Goal: Task Accomplishment & Management: Manage account settings

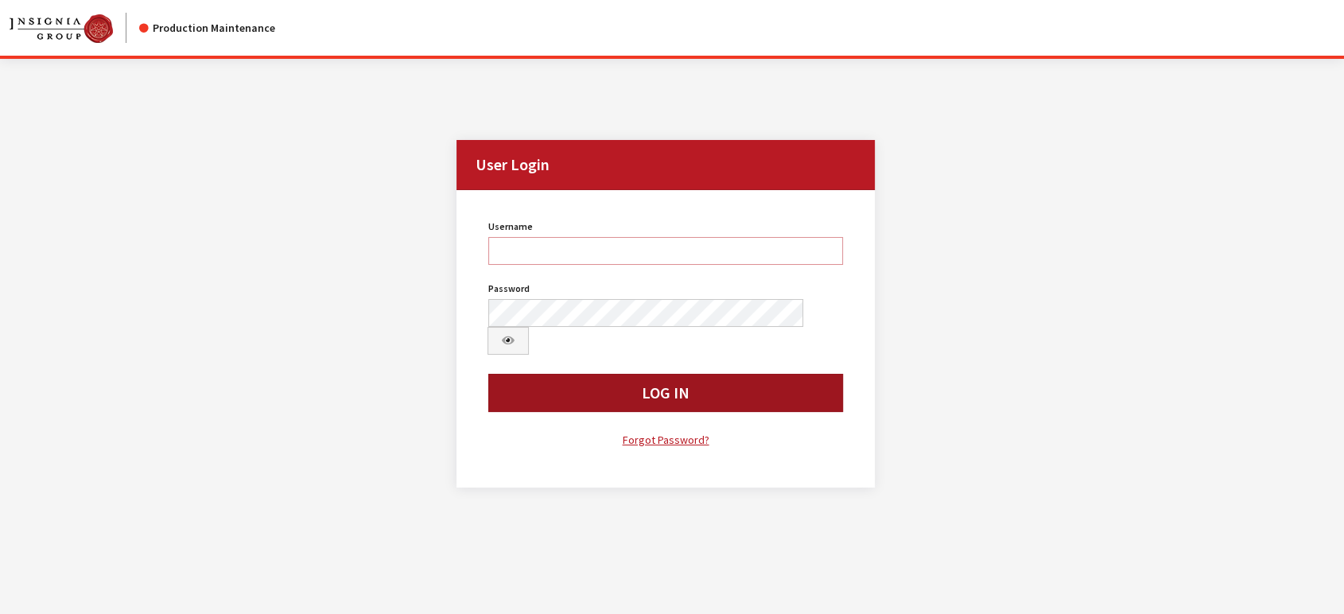
type input "jludwig"
click at [587, 374] on button "Log In" at bounding box center [665, 393] width 355 height 38
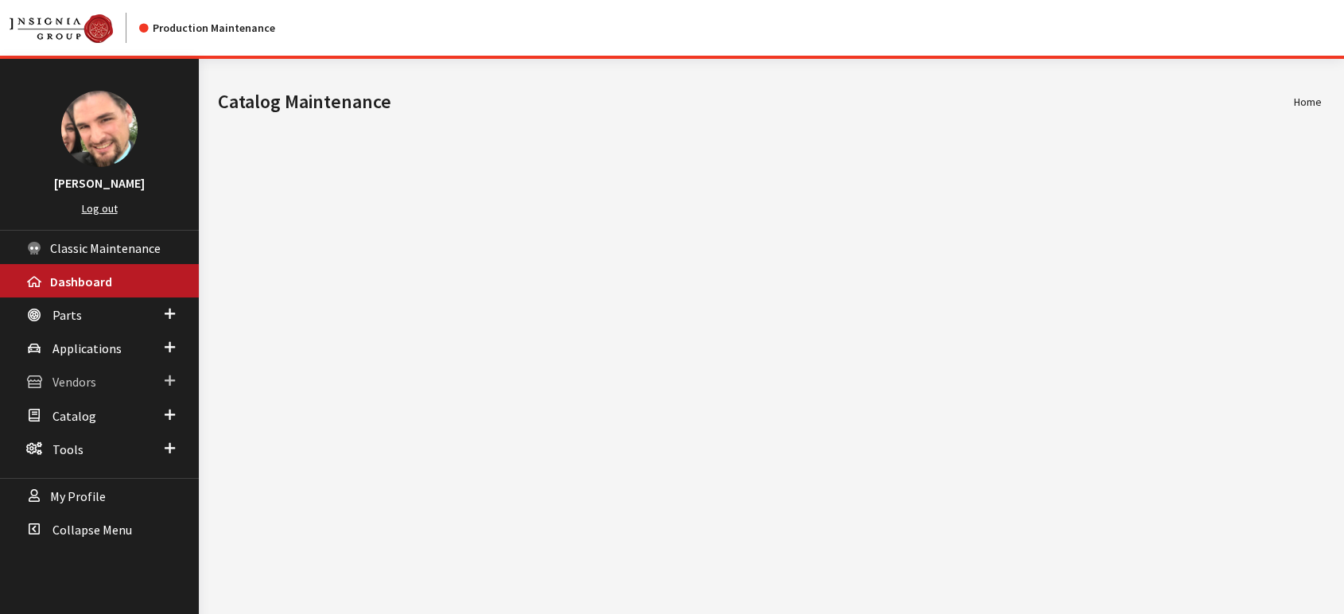
click at [90, 386] on span "Vendors" at bounding box center [74, 383] width 44 height 16
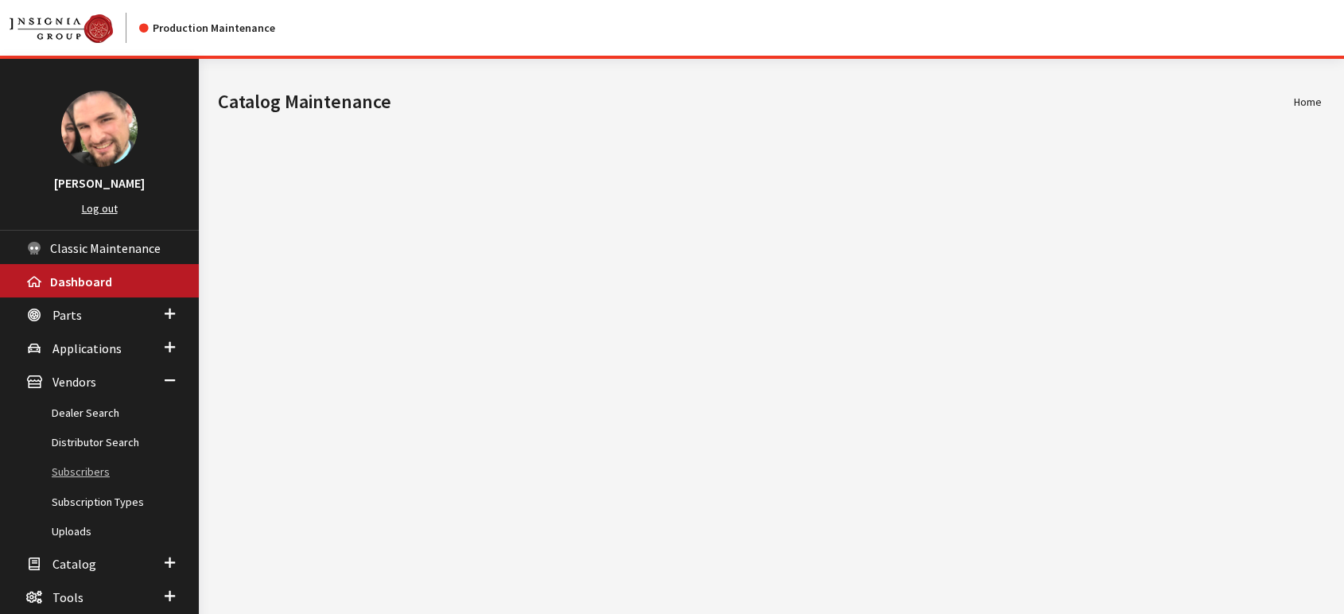
click at [89, 463] on link "Subscribers" at bounding box center [99, 471] width 199 height 29
click at [87, 470] on link "Subscribers" at bounding box center [99, 471] width 199 height 29
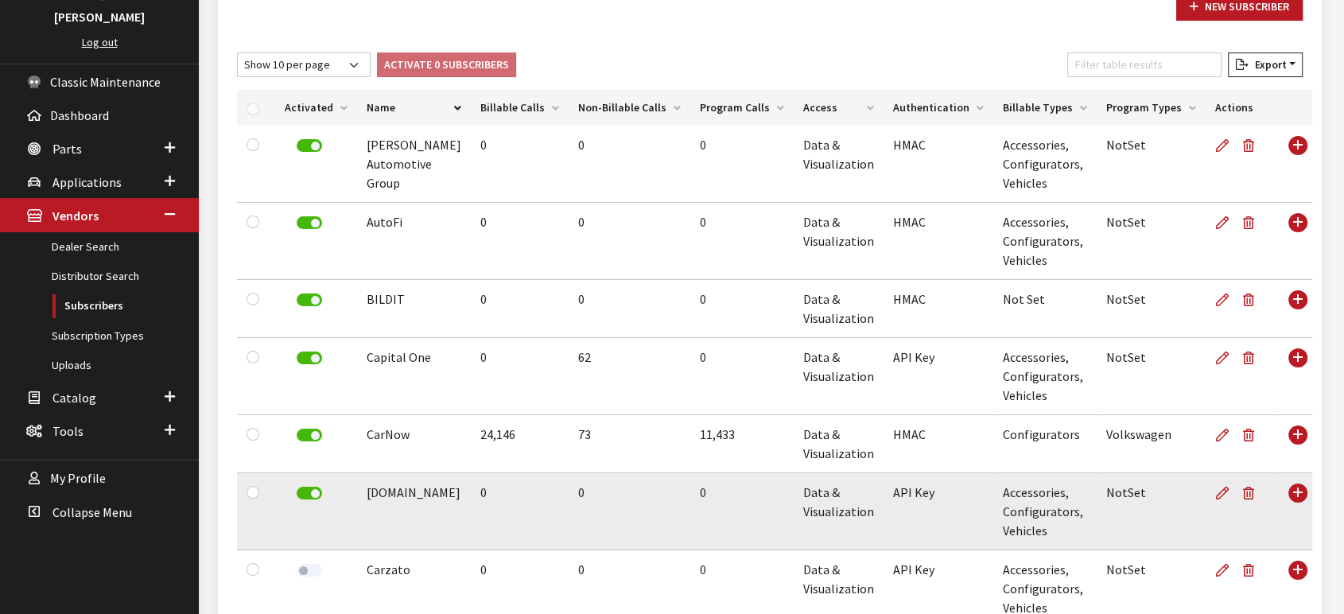
scroll to position [177, 0]
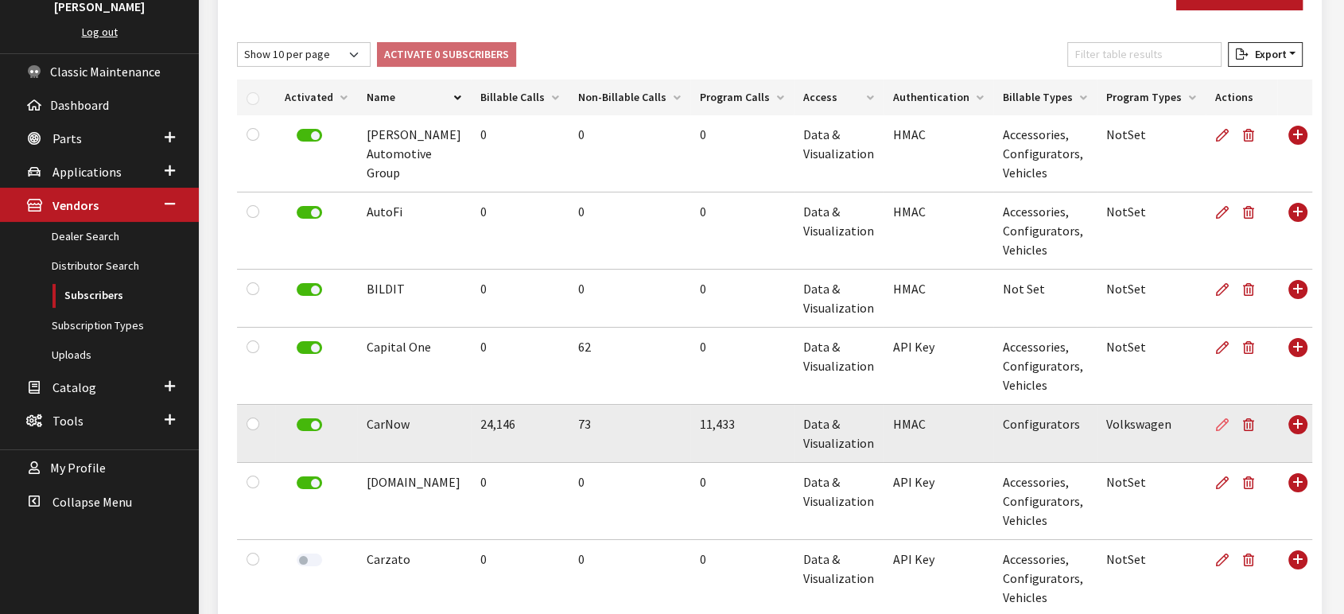
click at [1216, 426] on icon at bounding box center [1222, 425] width 13 height 13
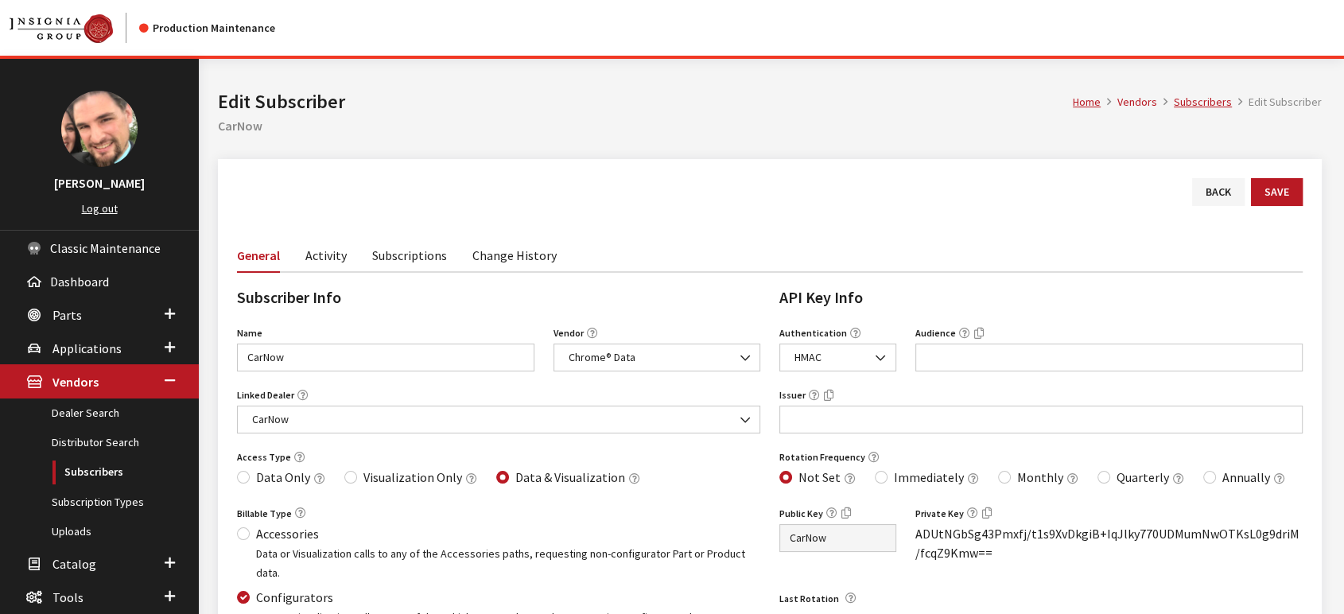
click at [326, 259] on link "Activity" at bounding box center [325, 254] width 41 height 33
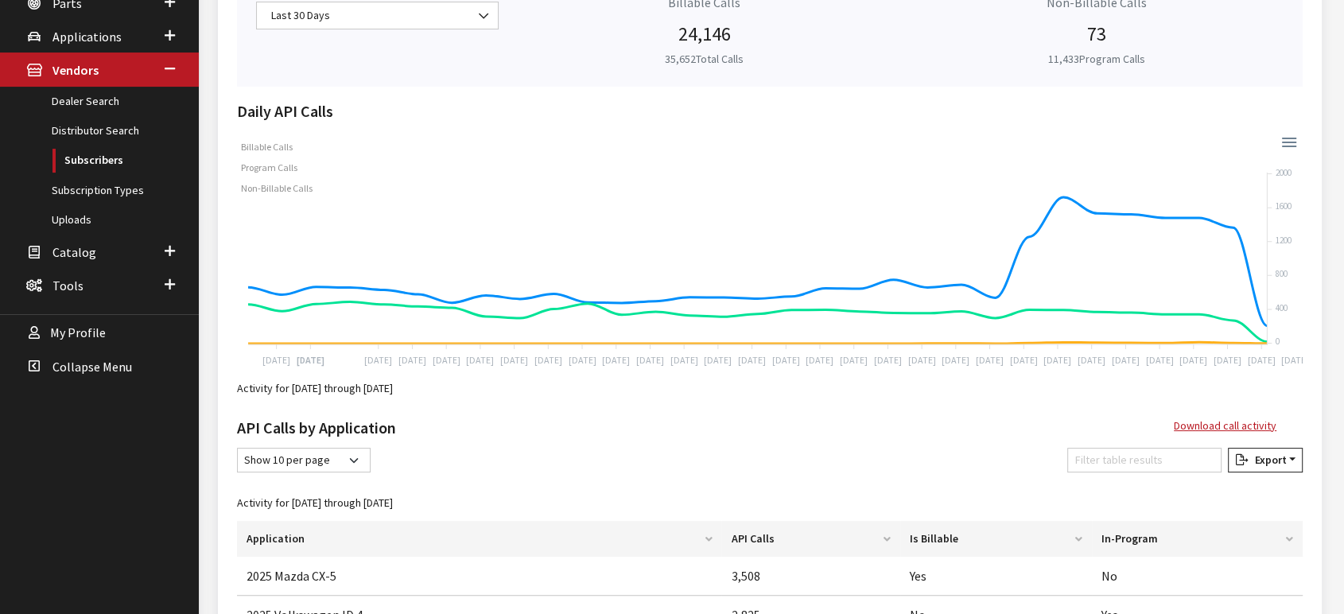
scroll to position [245, 0]
